Goal: Information Seeking & Learning: Learn about a topic

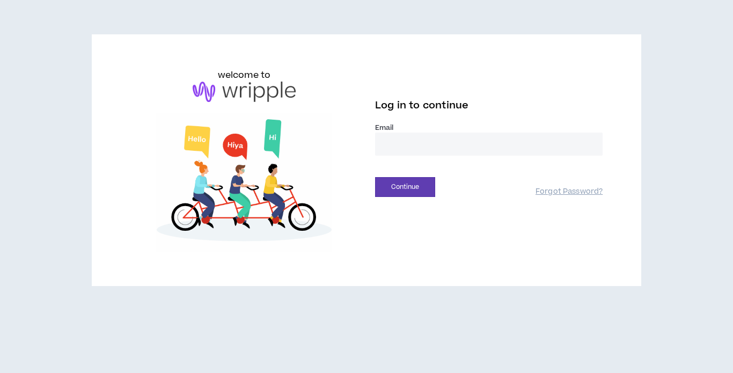
click at [418, 148] on input "email" at bounding box center [489, 144] width 228 height 23
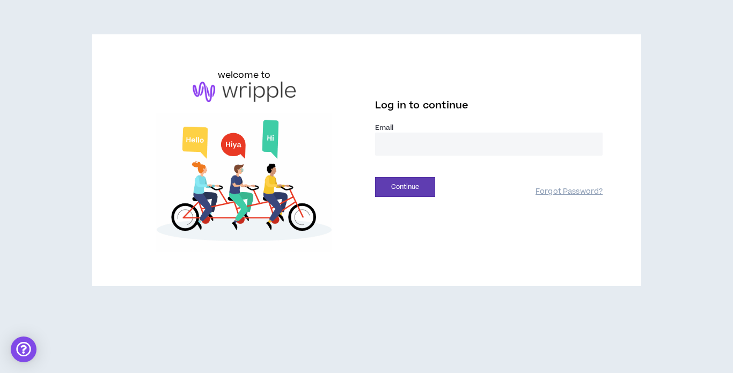
type input "**********"
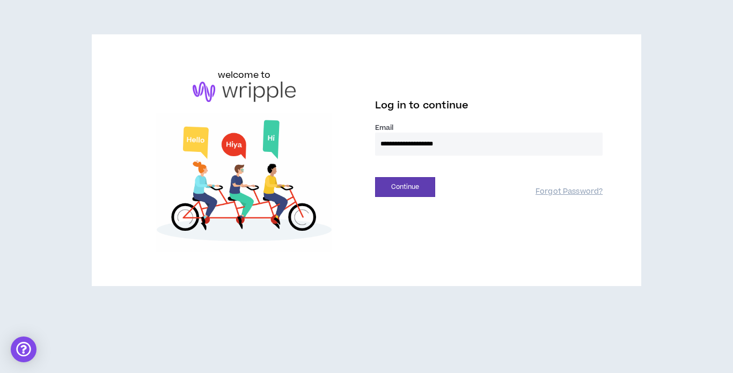
click at [407, 176] on div "Continue Forgot Password?" at bounding box center [489, 183] width 228 height 27
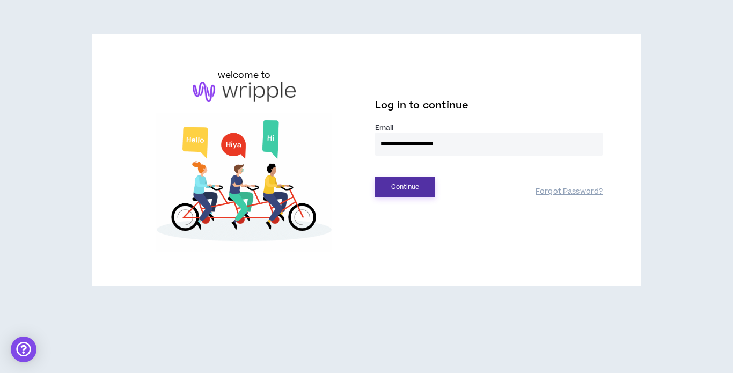
click at [408, 184] on button "Continue" at bounding box center [405, 187] width 60 height 20
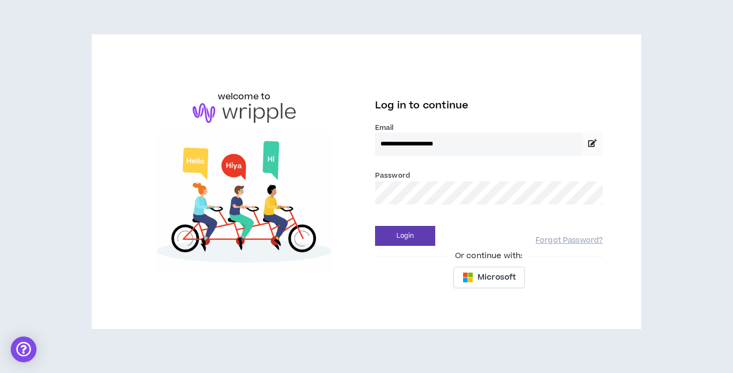
click at [653, 179] on div "**********" at bounding box center [366, 186] width 733 height 372
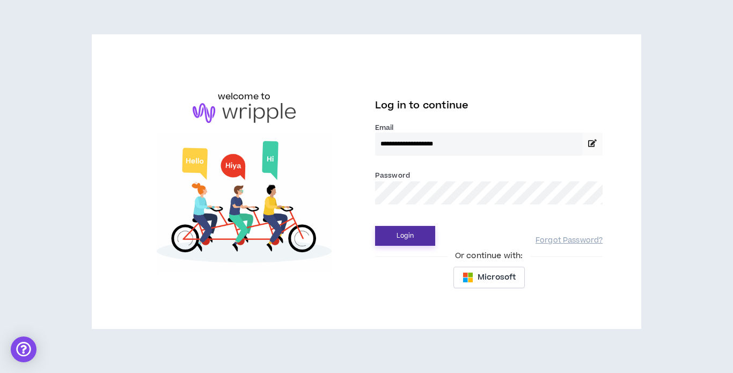
click at [406, 232] on button "Login" at bounding box center [405, 236] width 60 height 20
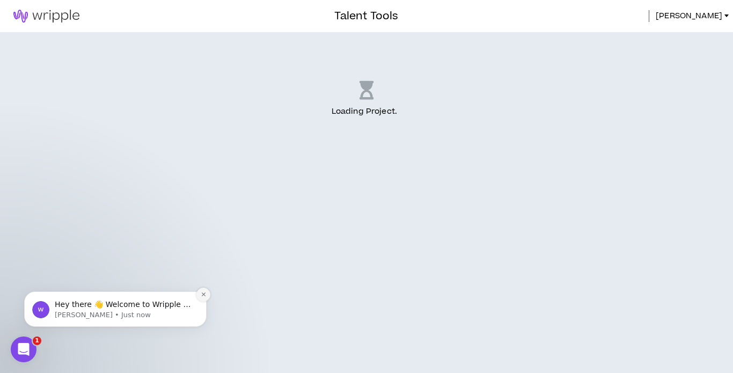
click at [203, 296] on icon "Dismiss notification" at bounding box center [204, 295] width 6 height 6
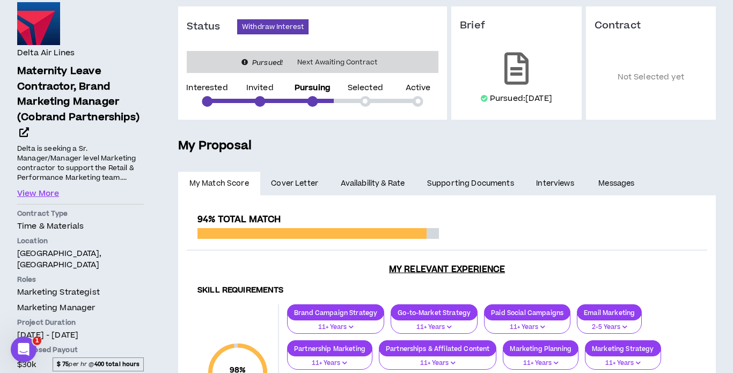
scroll to position [101, 0]
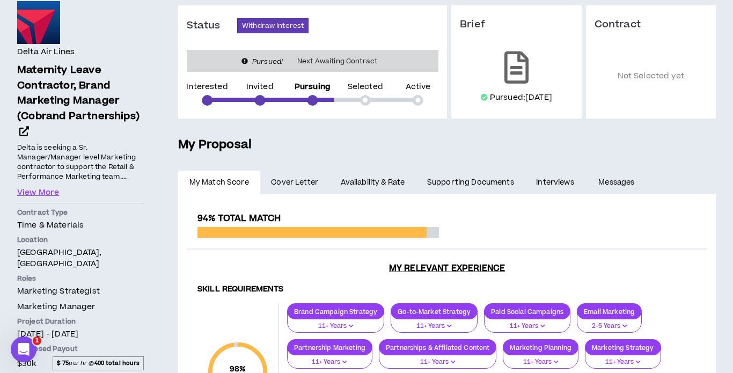
click at [553, 180] on link "Interviews" at bounding box center [557, 183] width 62 height 24
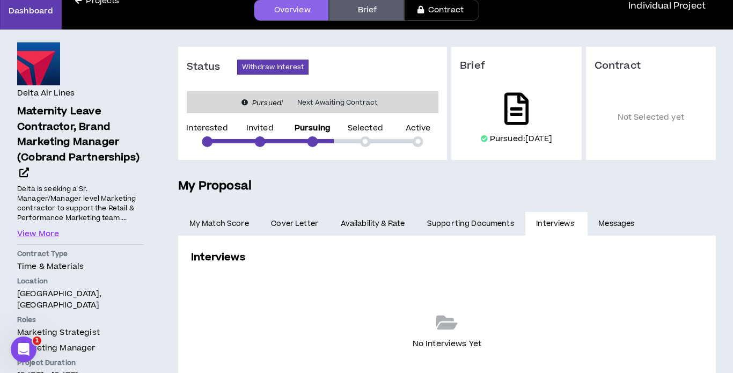
scroll to position [56, 0]
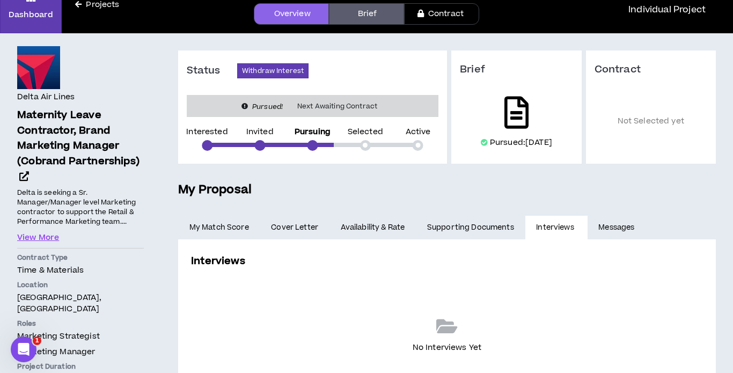
click at [513, 110] on icon at bounding box center [517, 113] width 24 height 32
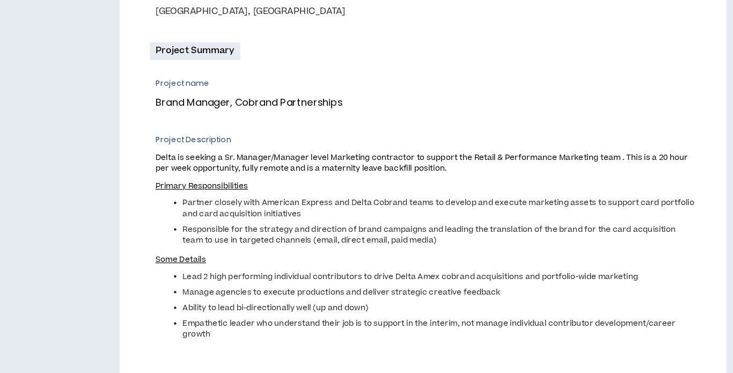
scroll to position [314, 0]
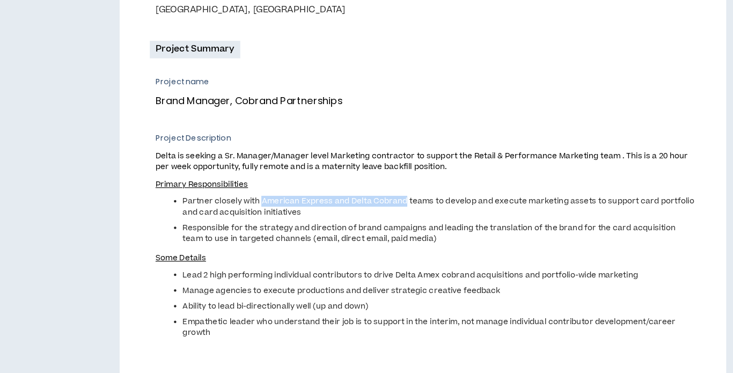
drag, startPoint x: 314, startPoint y: 221, endPoint x: 439, endPoint y: 215, distance: 125.2
click at [441, 219] on span "Partner closely with American Express and Delta Cobrand teams to develop and ex…" at bounding box center [471, 224] width 456 height 19
copy span "American Express and Delta Cobrand"
click at [468, 214] on span "Delta is seeking a Sr. Manager/Manager level Marketing contractor to support th…" at bounding box center [460, 282] width 482 height 217
click at [431, 267] on p "Some Details" at bounding box center [460, 270] width 482 height 11
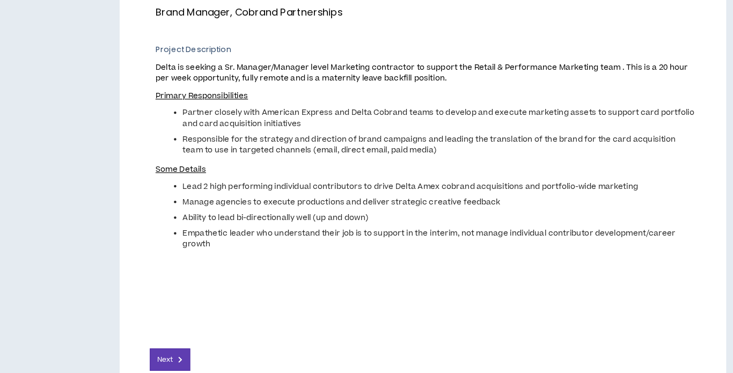
scroll to position [429, 0]
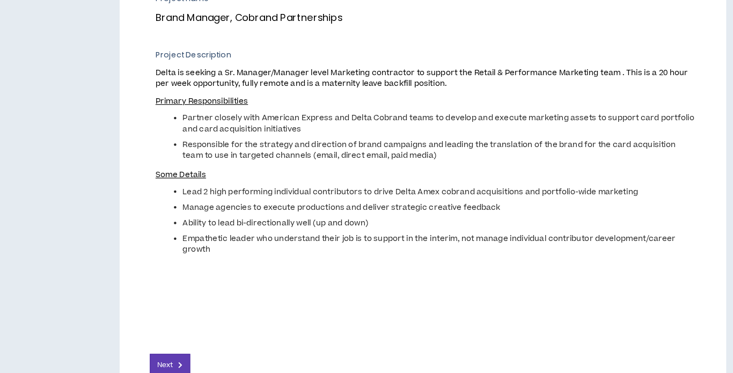
click at [394, 171] on span "Lead 2 high performing individual contributors to drive Delta Amex cobrand acqu…" at bounding box center [445, 171] width 405 height 10
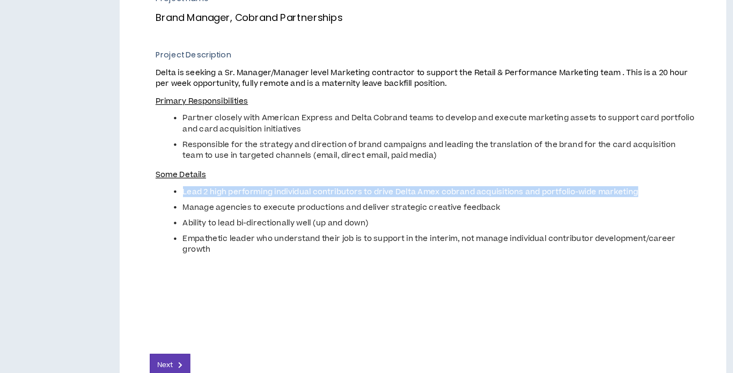
click at [394, 171] on span "Lead 2 high performing individual contributors to drive Delta Amex cobrand acqu…" at bounding box center [445, 171] width 405 height 10
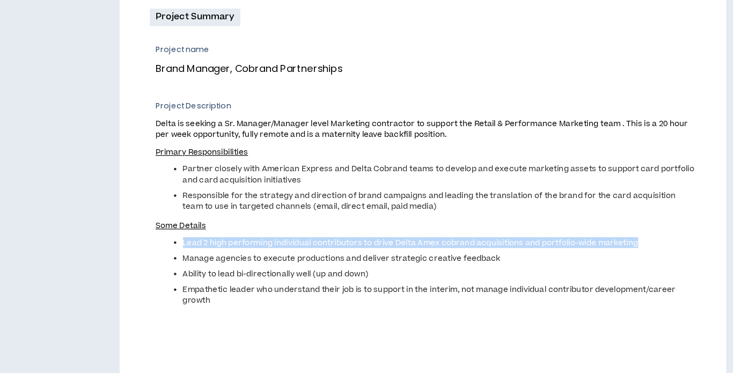
scroll to position [344, 0]
click at [344, 101] on p "Brand Manager, Cobrand Partnerships" at bounding box center [456, 102] width 474 height 14
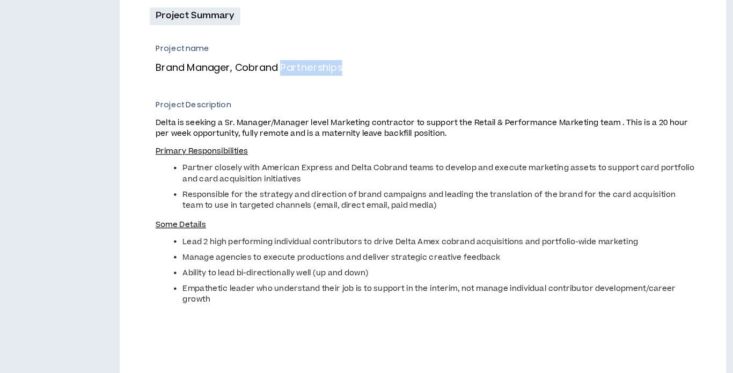
click at [344, 101] on p "Brand Manager, Cobrand Partnerships" at bounding box center [456, 102] width 474 height 14
copy p "Brand Manager, Cobrand Partnerships"
drag, startPoint x: 280, startPoint y: 149, endPoint x: 404, endPoint y: 146, distance: 124.1
click at [405, 146] on span "Delta is seeking a Sr. Manager/Manager level Marketing contractor to support th…" at bounding box center [456, 155] width 474 height 19
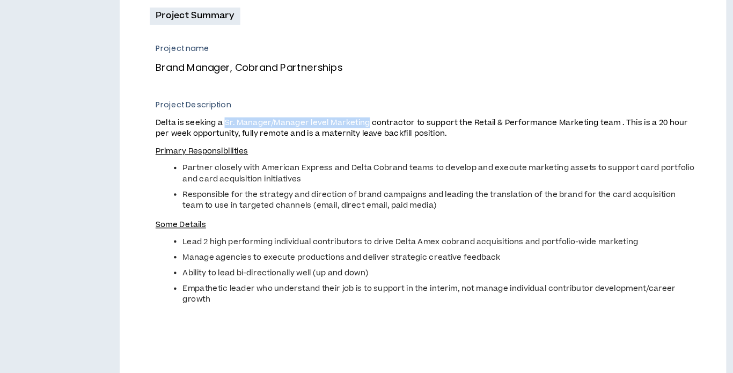
copy span "Sr. Manager/Manager level Marketing"
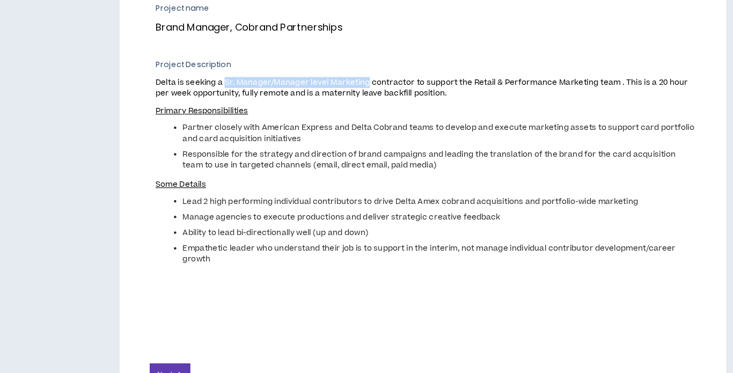
scroll to position [381, 0]
click at [221, 100] on p "Project Description" at bounding box center [460, 97] width 482 height 10
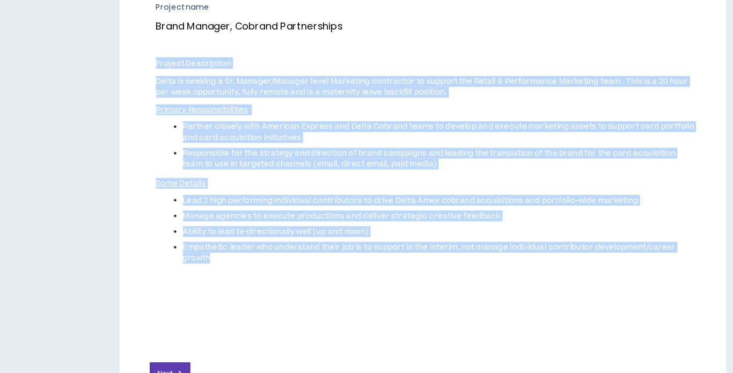
drag, startPoint x: 219, startPoint y: 98, endPoint x: 277, endPoint y: 275, distance: 186.4
click at [277, 275] on div "Project Description Delta is seeking a Sr. Manager/Manager level Marketing cont…" at bounding box center [460, 208] width 482 height 233
copy div "Loremip Dolorsitame Conse ad elitsed d Ei. Tempori/Utlabor etdol Magnaaliq enim…"
